Goal: Task Accomplishment & Management: Use online tool/utility

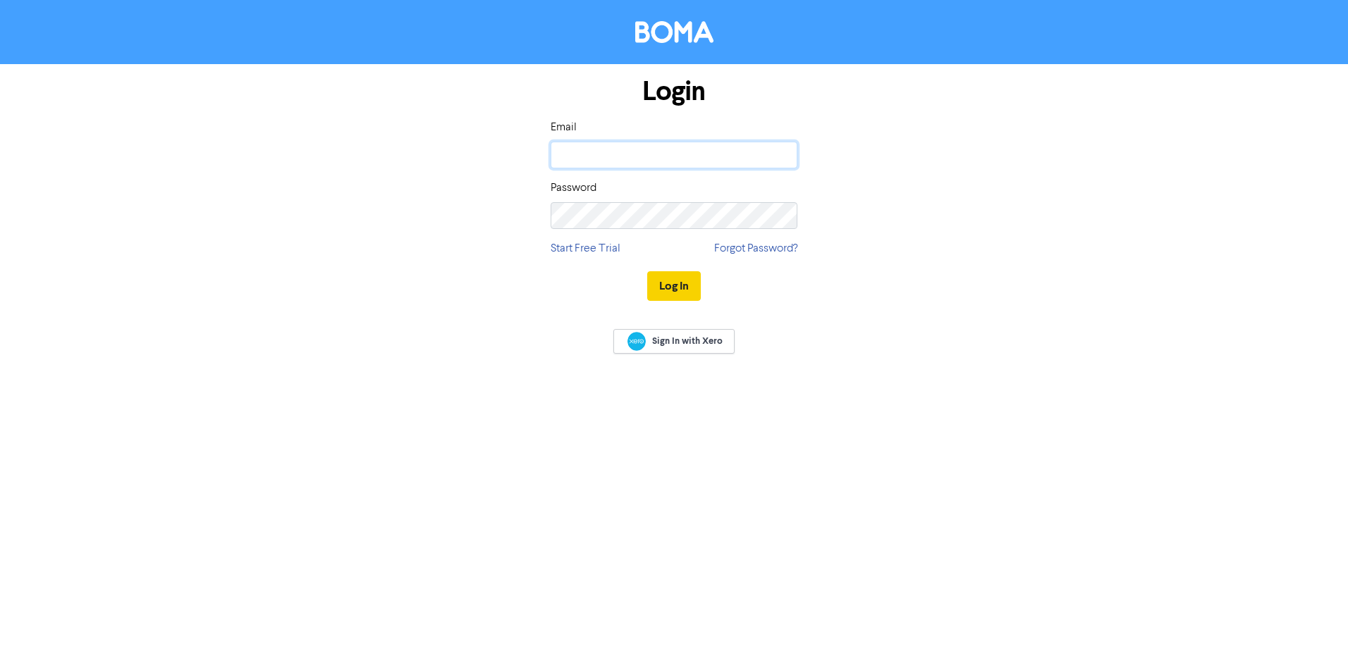
type input "[EMAIL_ADDRESS][DOMAIN_NAME]"
click at [662, 289] on button "Log In" at bounding box center [674, 286] width 54 height 30
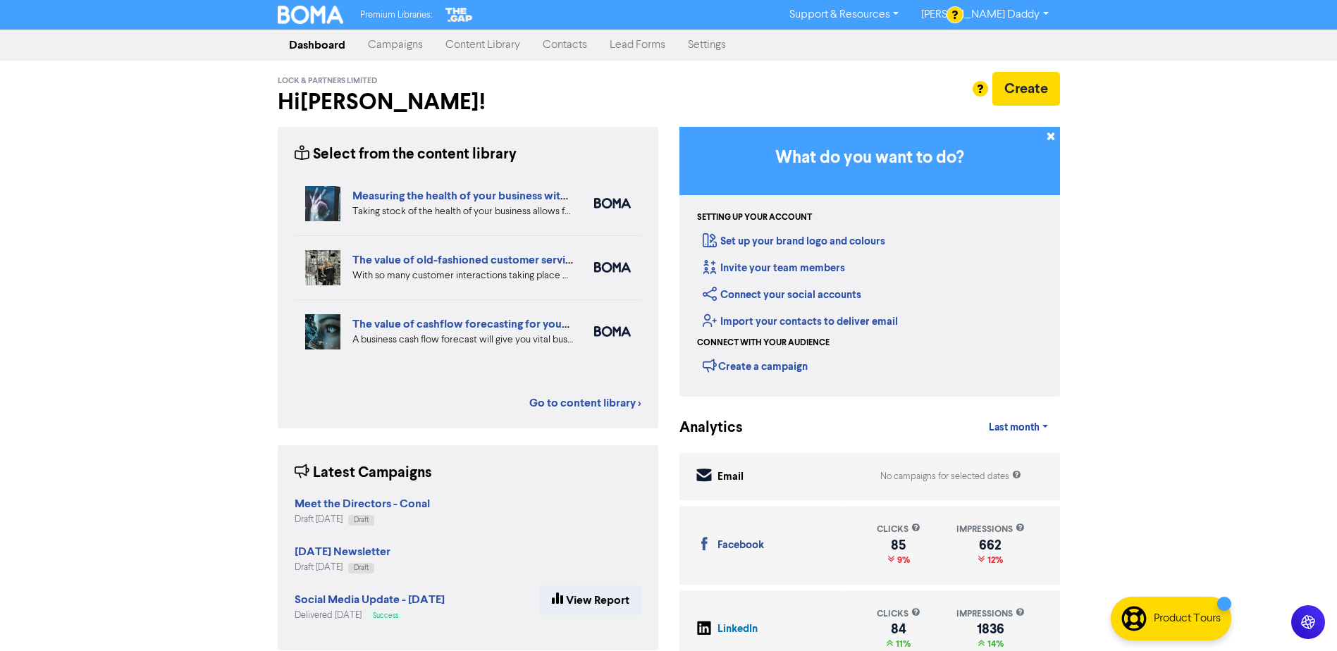
click at [391, 51] on link "Campaigns" at bounding box center [396, 45] width 78 height 28
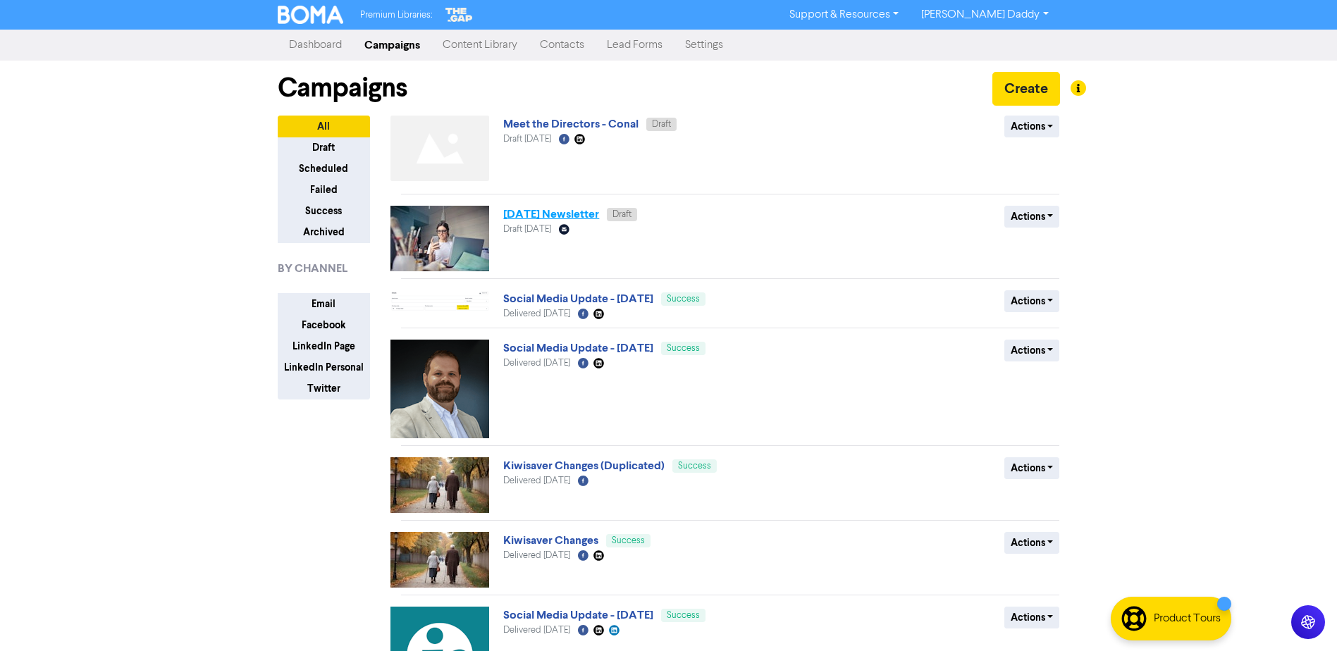
click at [540, 215] on link "[DATE] Newsletter" at bounding box center [551, 214] width 96 height 14
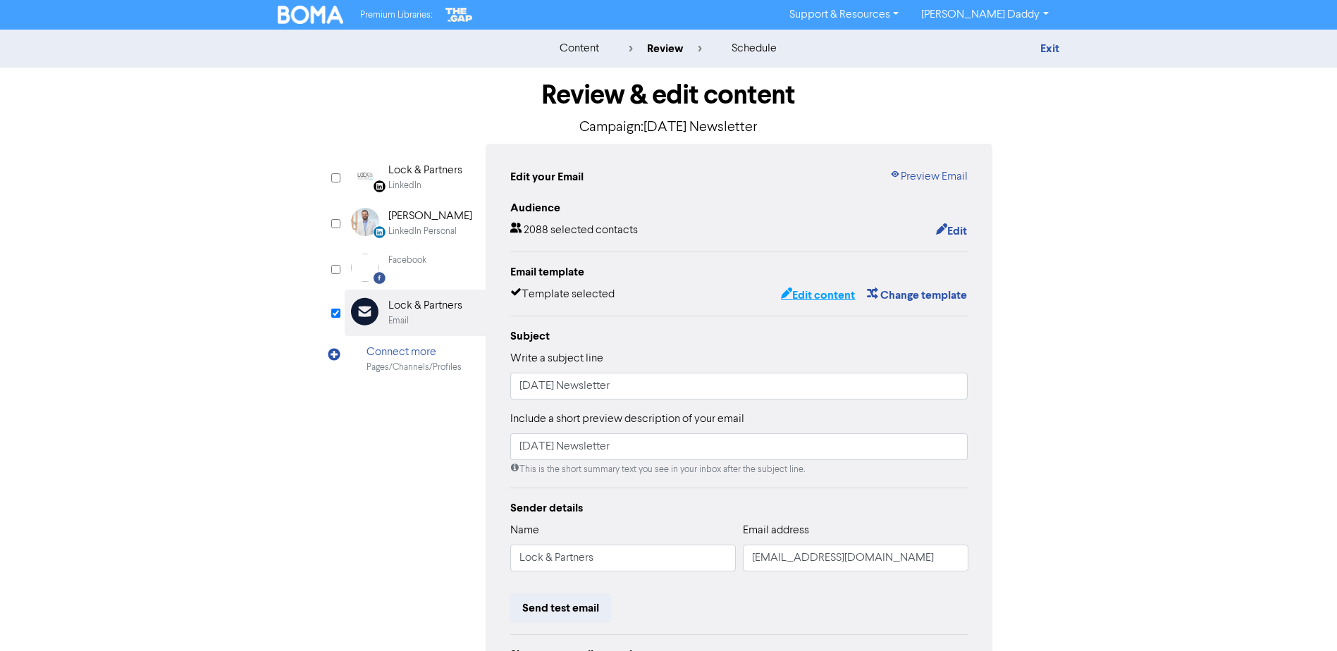
click at [834, 298] on button "Edit content" at bounding box center [817, 295] width 75 height 18
